Goal: Task Accomplishment & Management: Complete application form

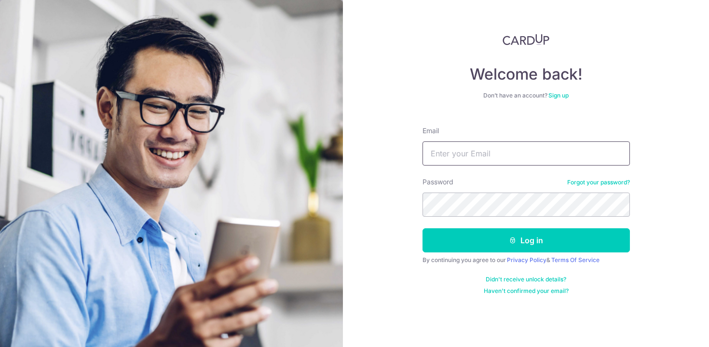
click at [495, 152] on input "Email" at bounding box center [525, 153] width 207 height 24
type input "ttl_1991@hotmail.com"
click at [422, 228] on button "Log in" at bounding box center [525, 240] width 207 height 24
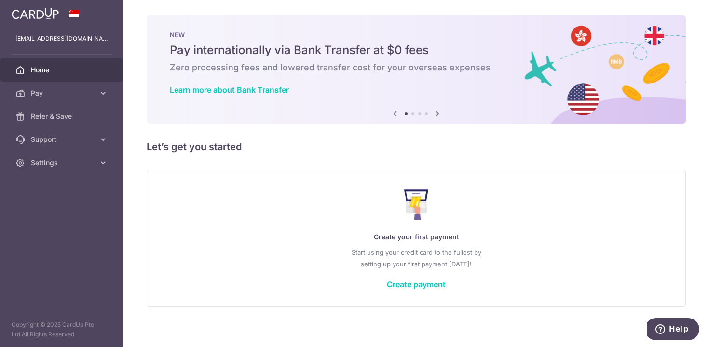
scroll to position [5, 0]
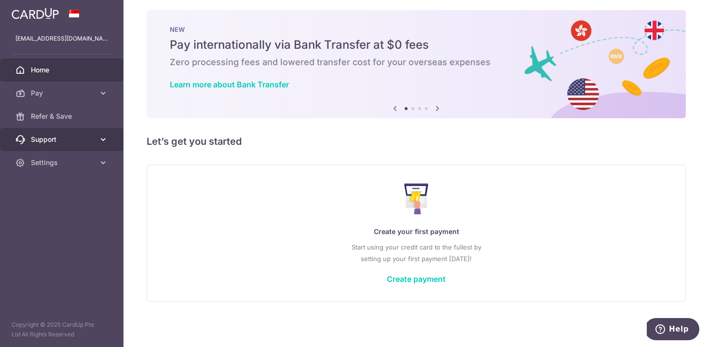
click at [46, 138] on span "Support" at bounding box center [63, 140] width 64 height 10
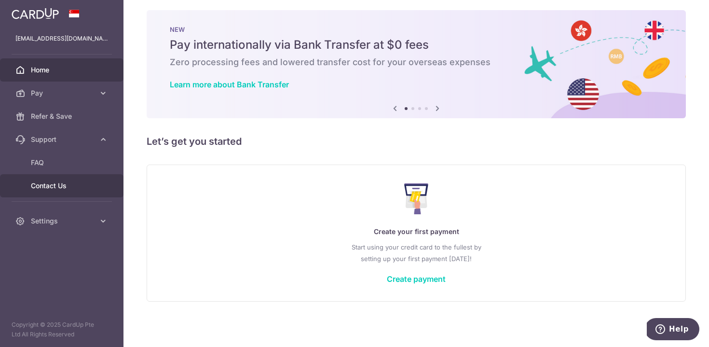
click at [61, 191] on link "Contact Us" at bounding box center [61, 185] width 123 height 23
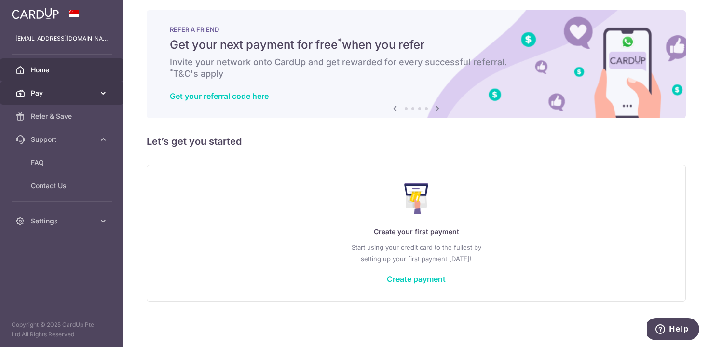
click at [63, 91] on span "Pay" at bounding box center [63, 93] width 64 height 10
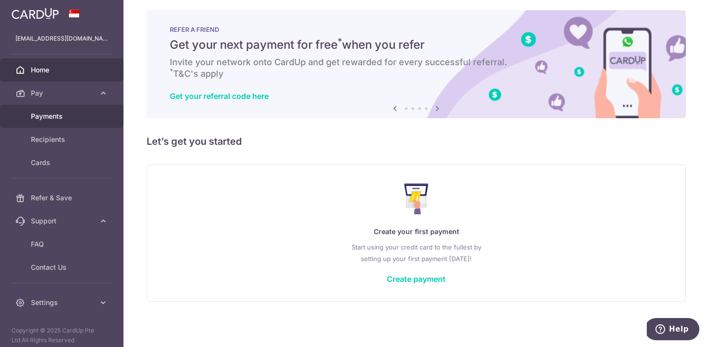
click at [62, 112] on span "Payments" at bounding box center [63, 116] width 64 height 10
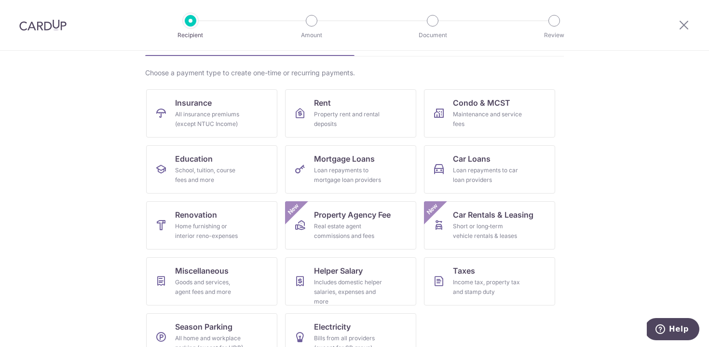
scroll to position [55, 0]
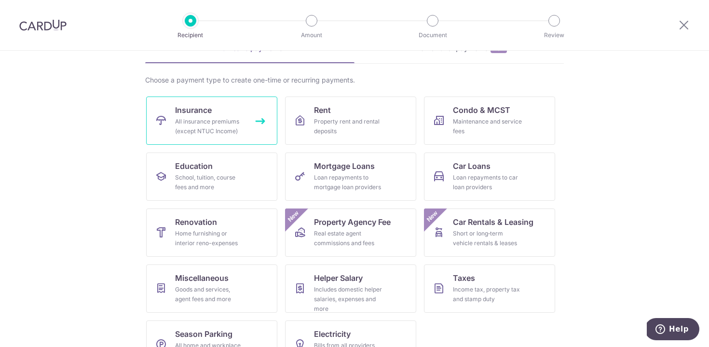
click at [199, 119] on div "All insurance premiums (except NTUC Income)" at bounding box center [209, 126] width 69 height 19
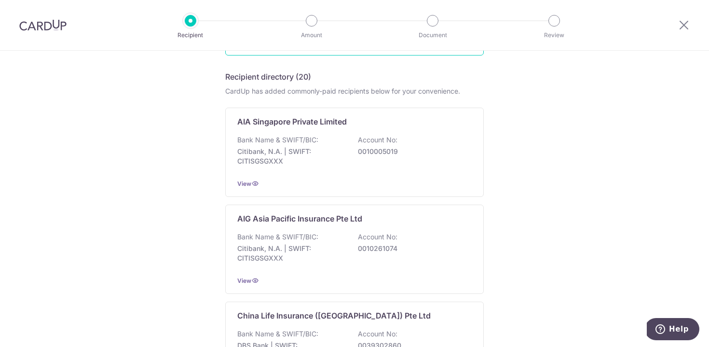
scroll to position [145, 0]
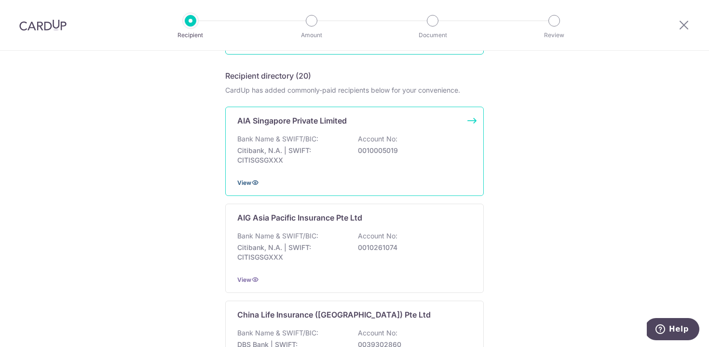
click at [249, 182] on span "View" at bounding box center [244, 182] width 14 height 7
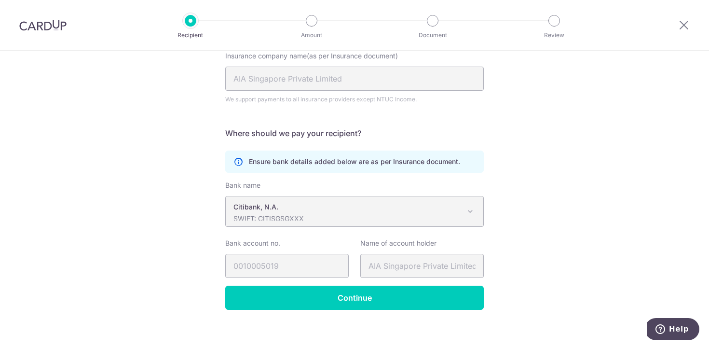
scroll to position [112, 0]
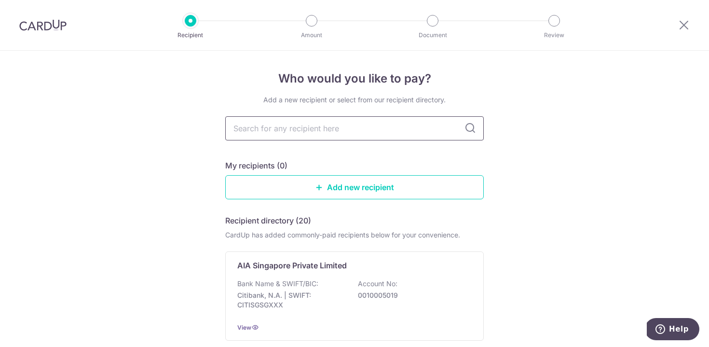
click at [359, 133] on input "text" at bounding box center [354, 128] width 258 height 24
type input "fwd'"
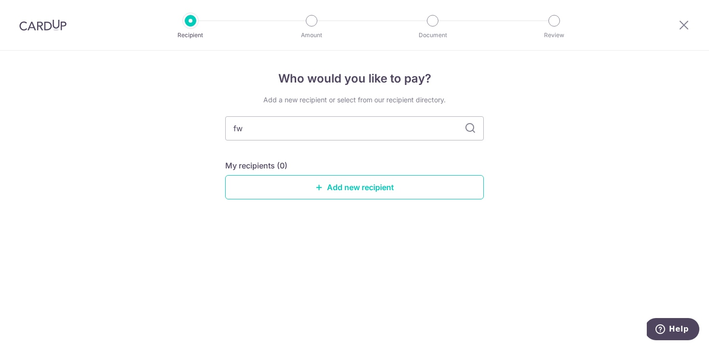
type input "fw"
click at [671, 322] on button "Help" at bounding box center [672, 329] width 54 height 22
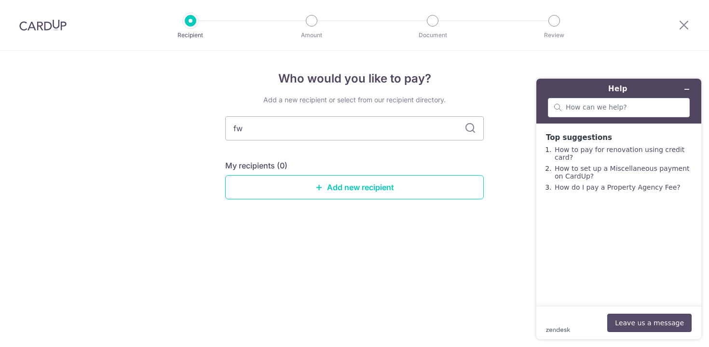
click at [631, 325] on button "Leave us a message" at bounding box center [649, 322] width 84 height 18
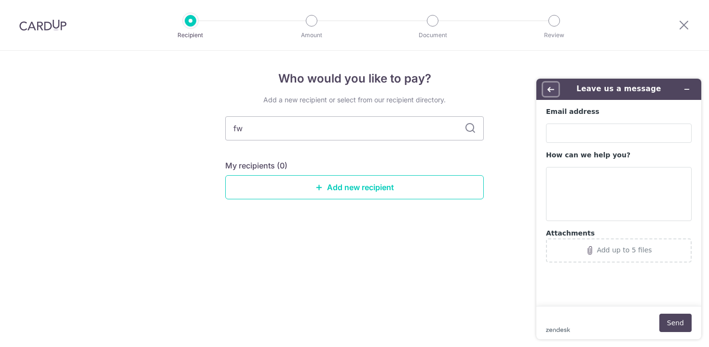
click at [550, 87] on icon "Back" at bounding box center [550, 89] width 7 height 5
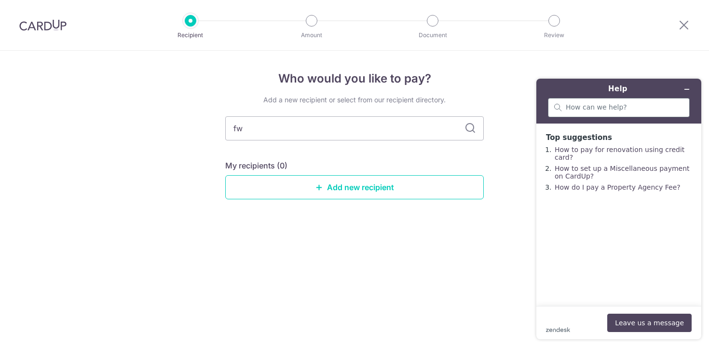
click at [589, 113] on div at bounding box center [619, 107] width 142 height 19
type input "fwd"
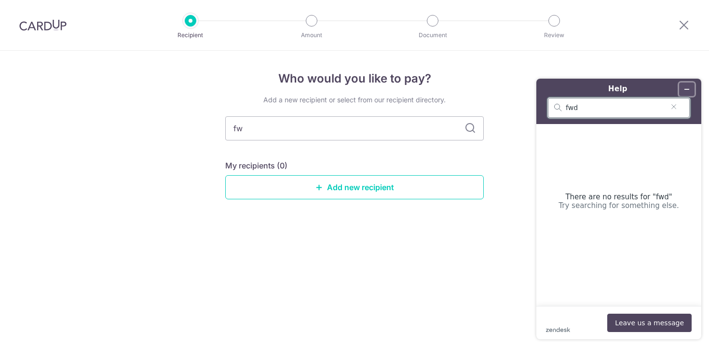
click at [684, 91] on icon "Minimise widget" at bounding box center [686, 89] width 7 height 7
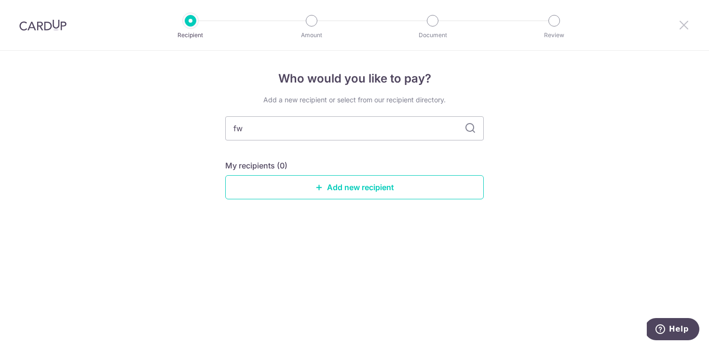
click at [684, 28] on icon at bounding box center [684, 25] width 12 height 12
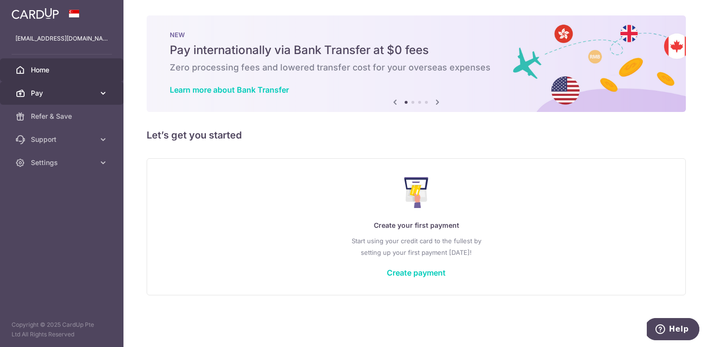
click at [105, 94] on icon at bounding box center [103, 93] width 10 height 10
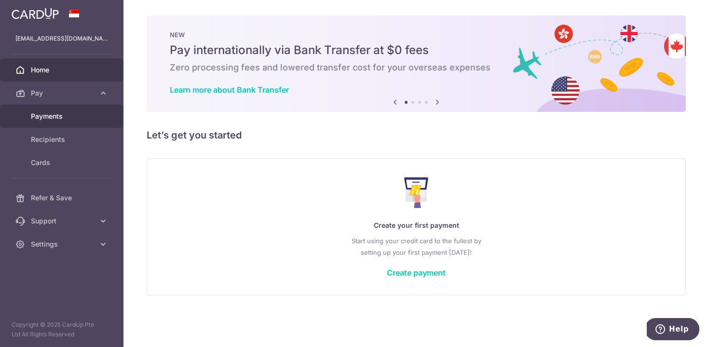
click at [76, 119] on span "Payments" at bounding box center [63, 116] width 64 height 10
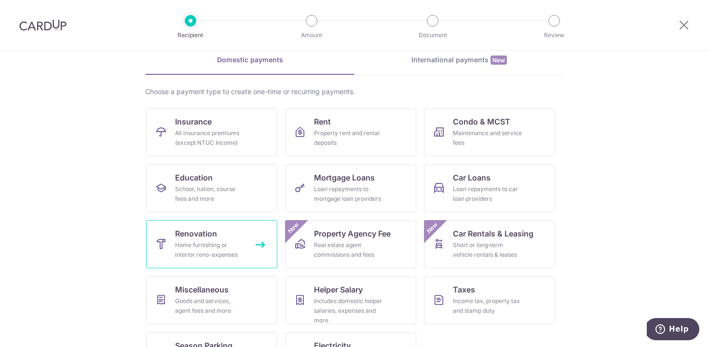
scroll to position [18, 0]
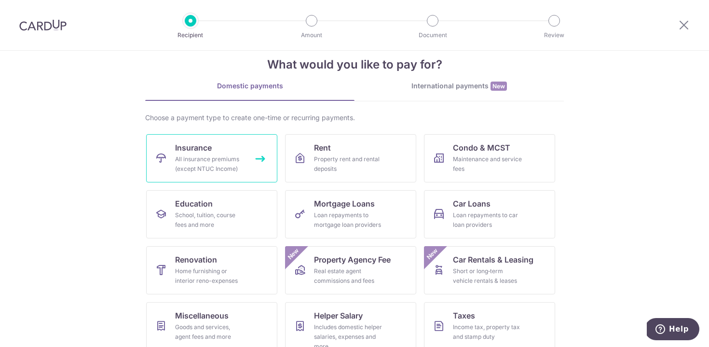
click at [233, 148] on link "Insurance All insurance premiums (except NTUC Income)" at bounding box center [211, 158] width 131 height 48
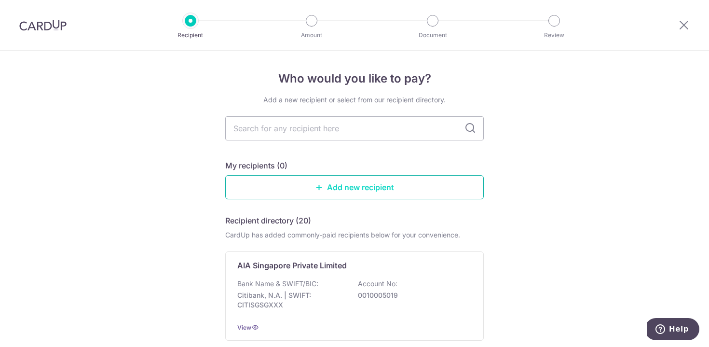
click at [397, 187] on link "Add new recipient" at bounding box center [354, 187] width 258 height 24
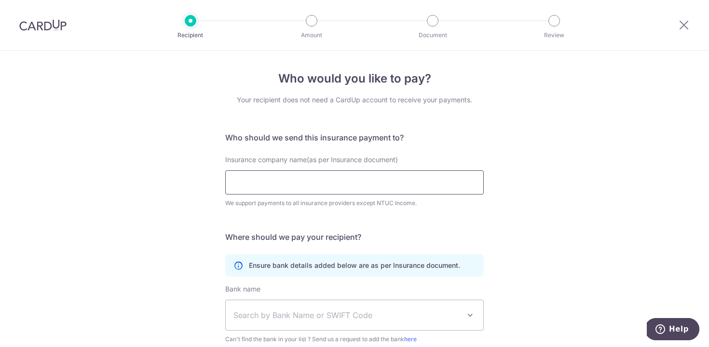
click at [384, 189] on input "Insurance company name(as per Insurance document)" at bounding box center [354, 182] width 258 height 24
click at [460, 321] on span "Search by Bank Name or SWIFT Code" at bounding box center [355, 315] width 258 height 30
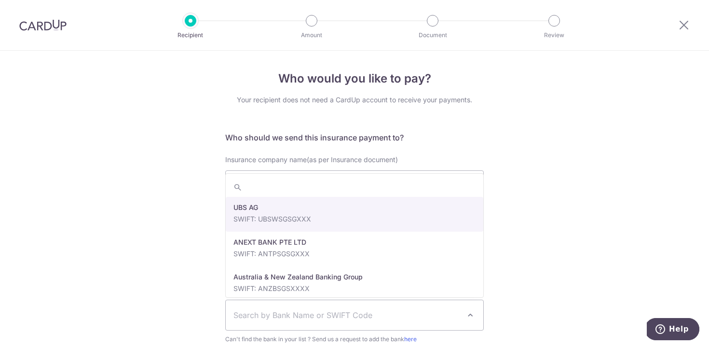
click at [460, 321] on span "Search by Bank Name or SWIFT Code" at bounding box center [355, 315] width 258 height 30
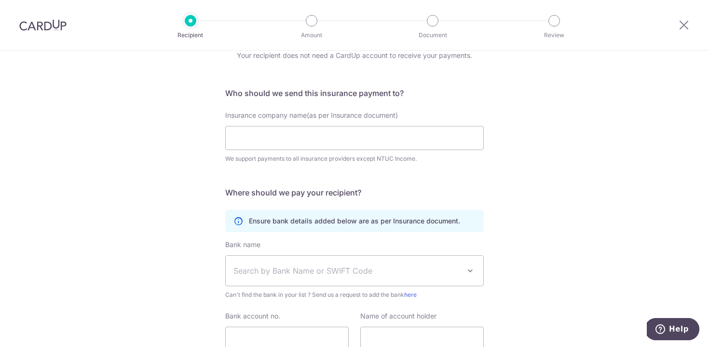
scroll to position [43, 0]
click at [562, 256] on div "Who would you like to pay? Your recipient does not need a CardUp account to rec…" at bounding box center [354, 217] width 709 height 421
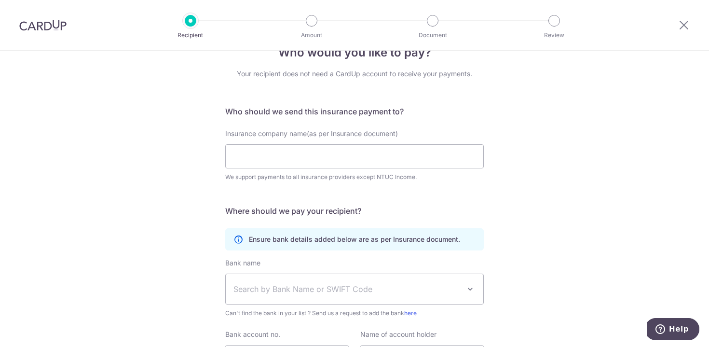
scroll to position [26, 0]
click at [325, 159] on input "Insurance company name(as per Insurance document)" at bounding box center [354, 157] width 258 height 24
paste input "FWD Singapore Pte. Ltd"
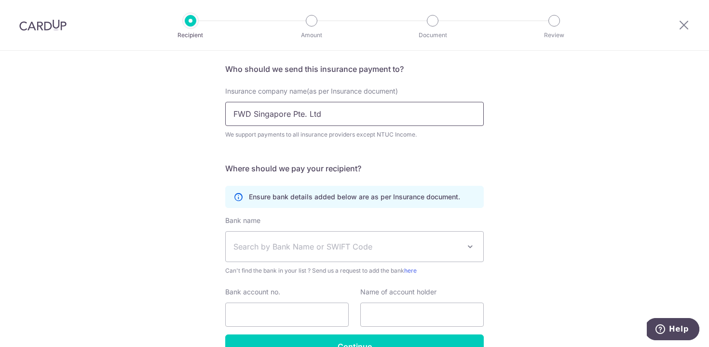
scroll to position [70, 0]
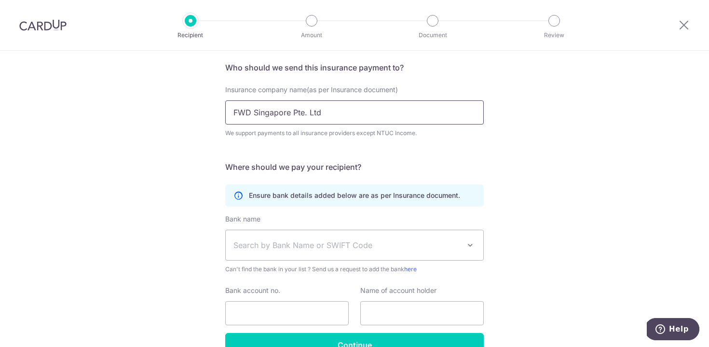
type input "FWD Singapore Pte. Ltd"
click at [413, 202] on div "Ensure bank details added below are as per Insurance document." at bounding box center [354, 195] width 258 height 22
click at [237, 196] on icon at bounding box center [238, 195] width 10 height 10
click at [235, 196] on icon at bounding box center [238, 195] width 10 height 10
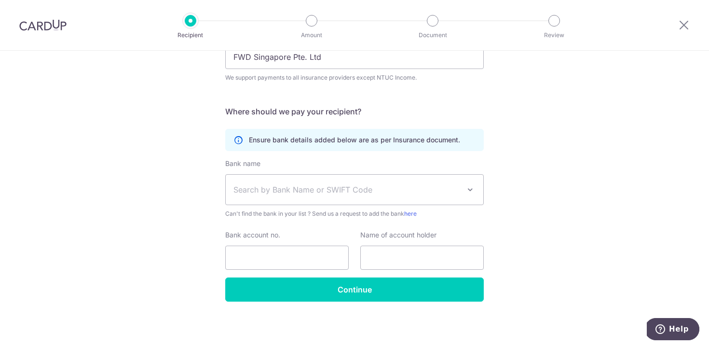
click at [442, 188] on span "Search by Bank Name or SWIFT Code" at bounding box center [346, 190] width 227 height 12
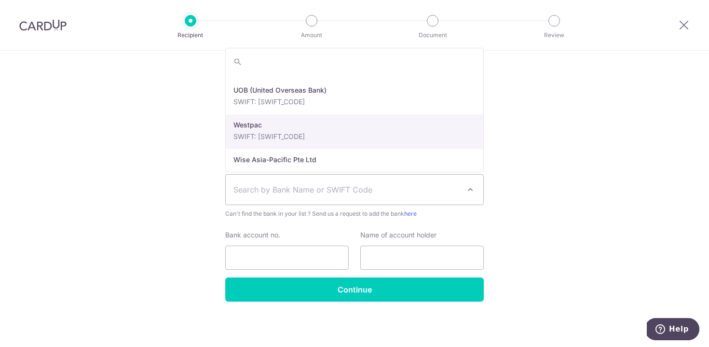
scroll to position [2150, 0]
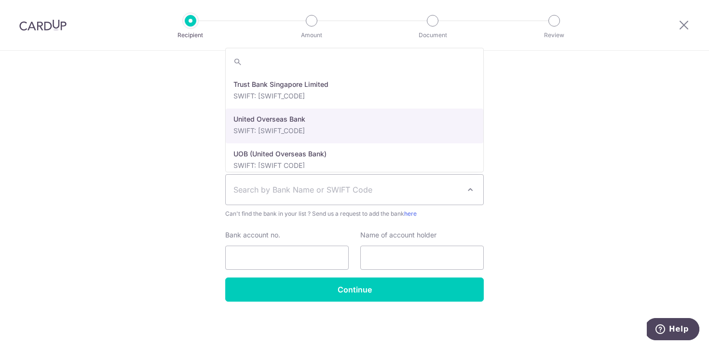
select select "23668"
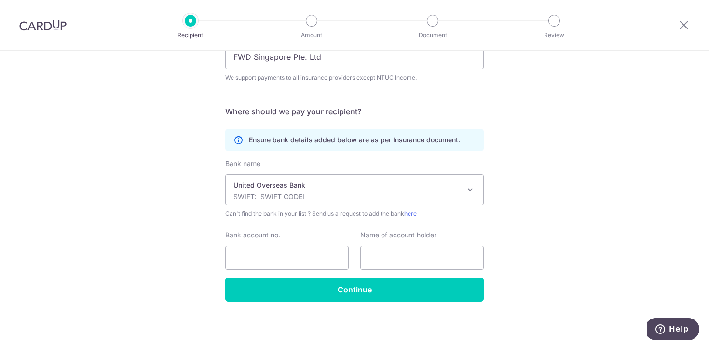
click at [359, 186] on p "United Overseas Bank" at bounding box center [346, 185] width 227 height 10
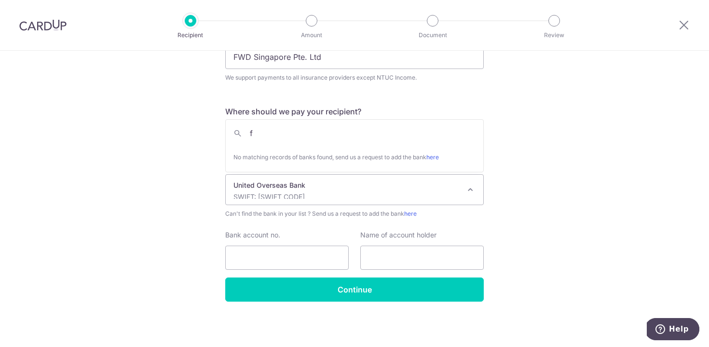
scroll to position [0, 0]
type input "f"
type input "fwd"
click at [436, 156] on link "here" at bounding box center [432, 156] width 13 height 7
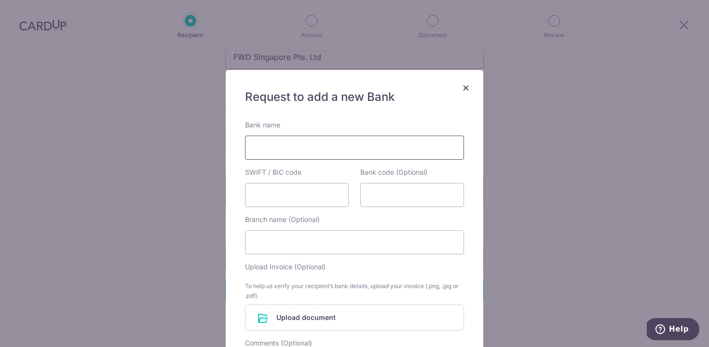
click at [391, 151] on input "Bank name" at bounding box center [354, 148] width 219 height 24
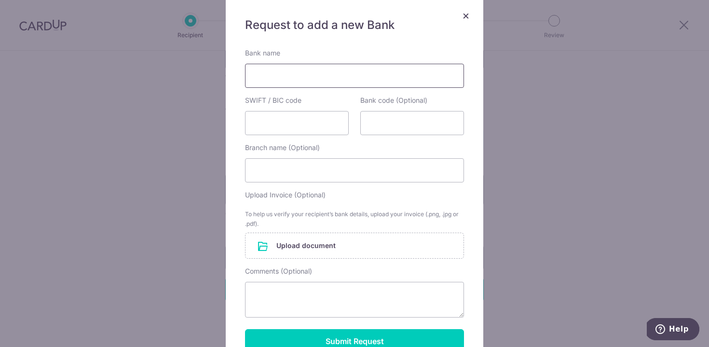
scroll to position [69, 0]
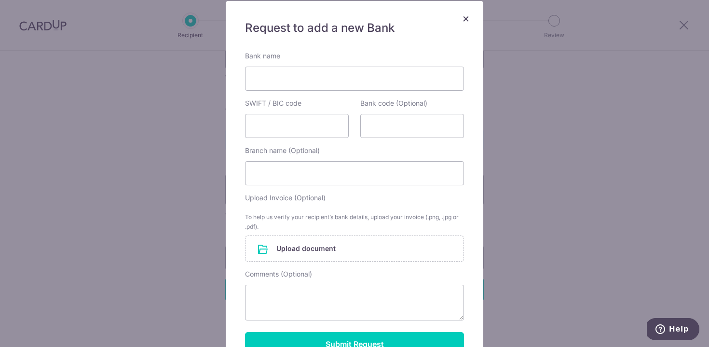
click at [461, 19] on button "×" at bounding box center [466, 19] width 12 height 12
